Goal: Check status

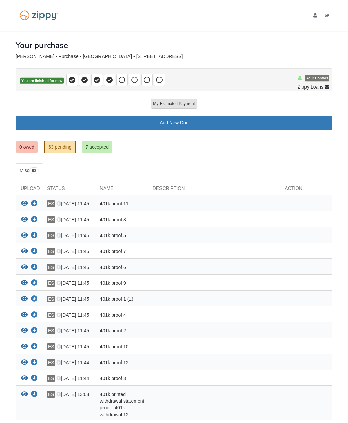
click at [30, 146] on link "0 owed" at bounding box center [27, 146] width 23 height 11
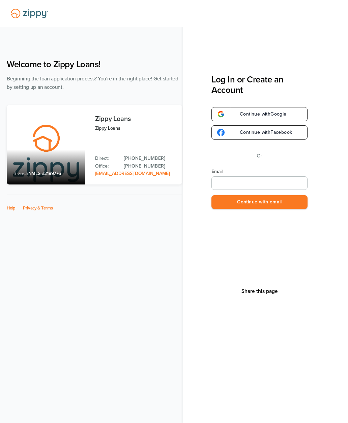
type input "**********"
click at [291, 199] on button "Continue with email" at bounding box center [260, 202] width 96 height 14
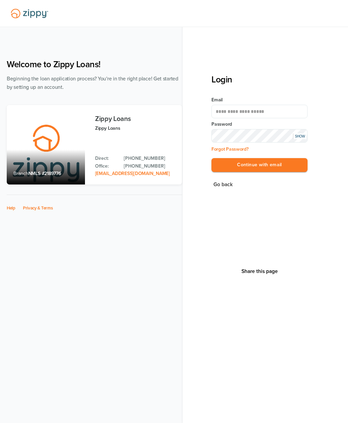
click at [291, 162] on button "Continue with email" at bounding box center [260, 165] width 96 height 14
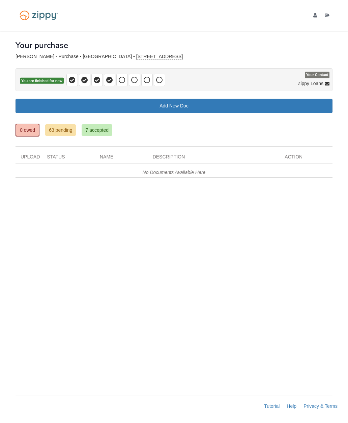
click at [99, 125] on link "7 accepted" at bounding box center [97, 129] width 31 height 11
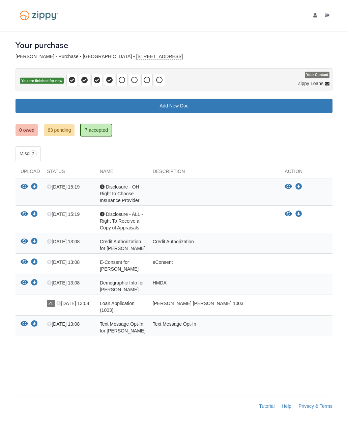
click at [69, 131] on link "63 pending" at bounding box center [59, 129] width 31 height 11
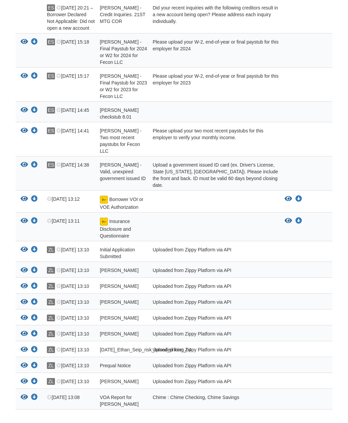
scroll to position [1440, 0]
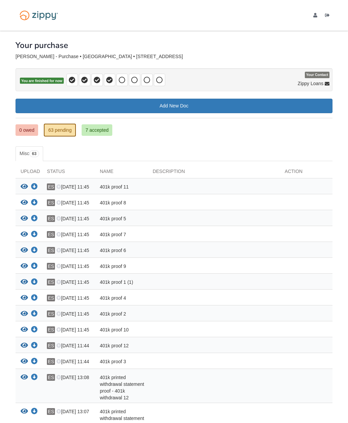
scroll to position [1440, 0]
